Goal: Task Accomplishment & Management: Manage account settings

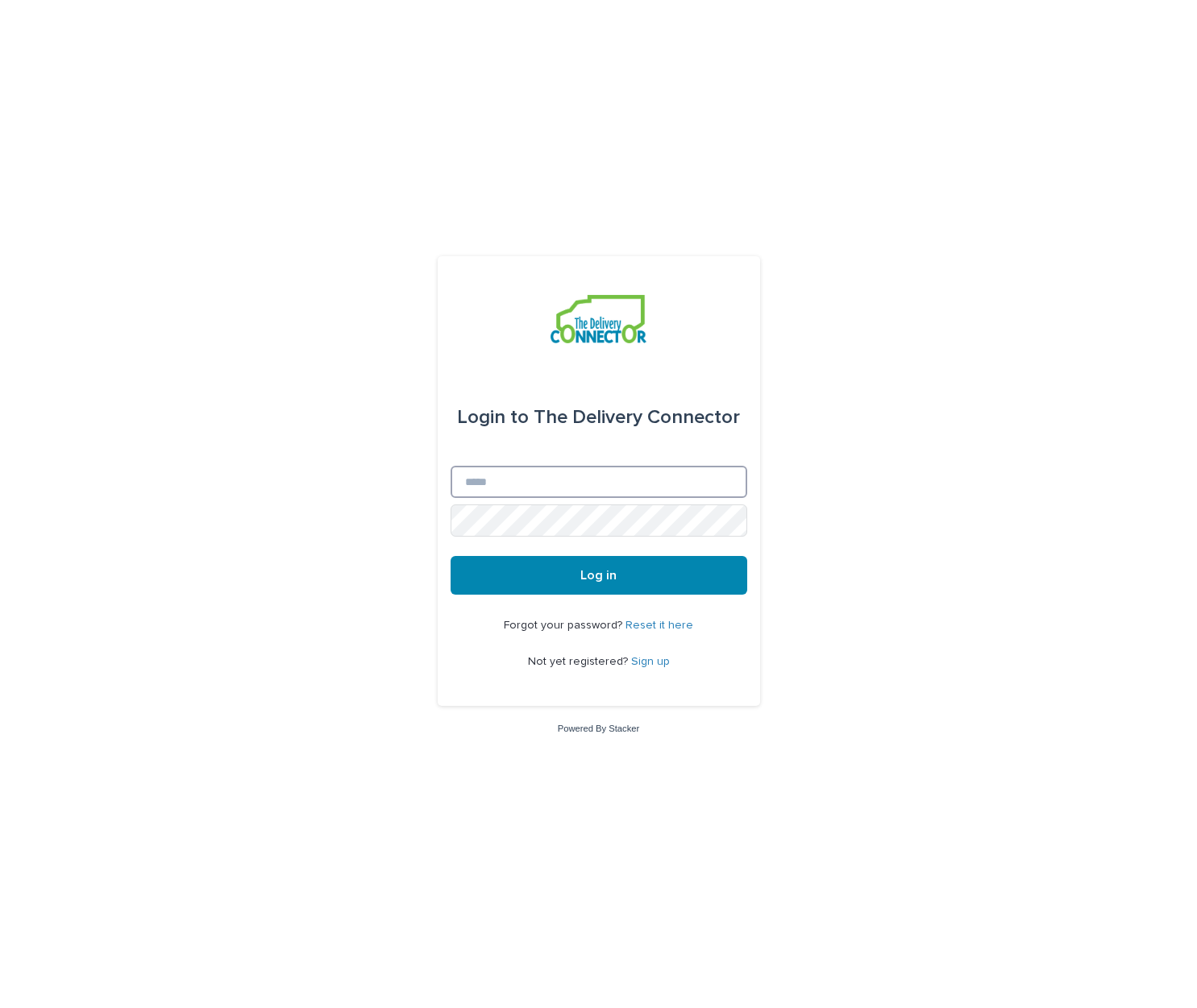
click at [548, 492] on input "Email" at bounding box center [598, 481] width 297 height 32
type input "**********"
click at [450, 556] on button "Log in" at bounding box center [598, 575] width 297 height 39
